Goal: Task Accomplishment & Management: Manage account settings

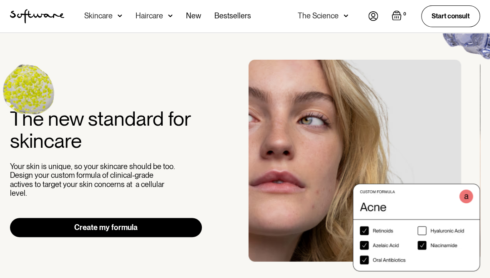
click at [373, 17] on img at bounding box center [373, 16] width 10 height 10
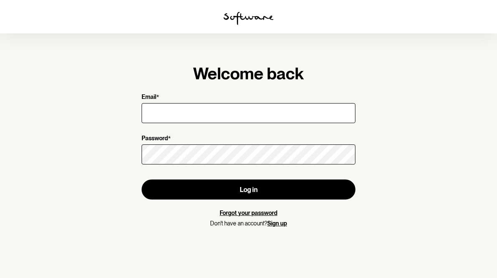
click at [181, 124] on div at bounding box center [248, 112] width 214 height 23
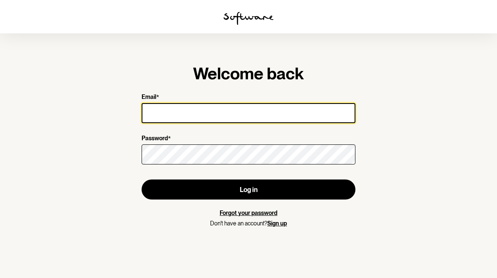
click at [185, 111] on input "Email *" at bounding box center [248, 113] width 214 height 20
type input "trish.kashyap1@gmail.com"
